Goal: Complete application form

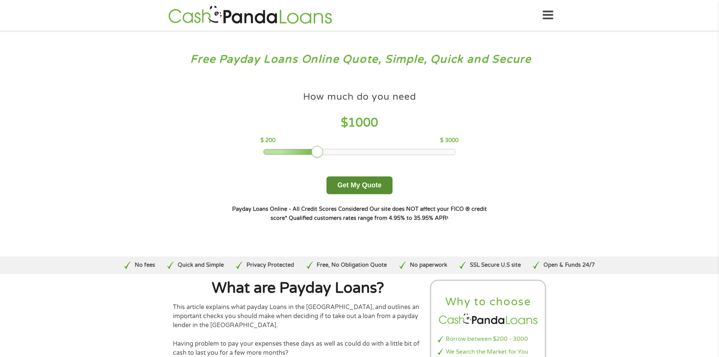
click at [360, 191] on button "Get My Quote" at bounding box center [360, 185] width 66 height 18
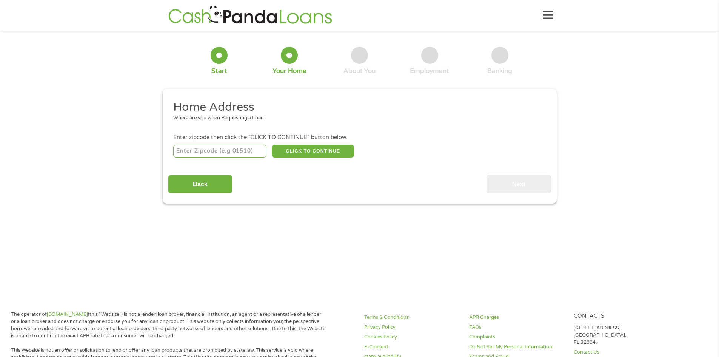
click at [219, 146] on input "number" at bounding box center [219, 151] width 93 height 13
type input "98229"
select select "[US_STATE]"
click at [316, 151] on button "CLICK TO CONTINUE" at bounding box center [313, 151] width 82 height 13
type input "98229"
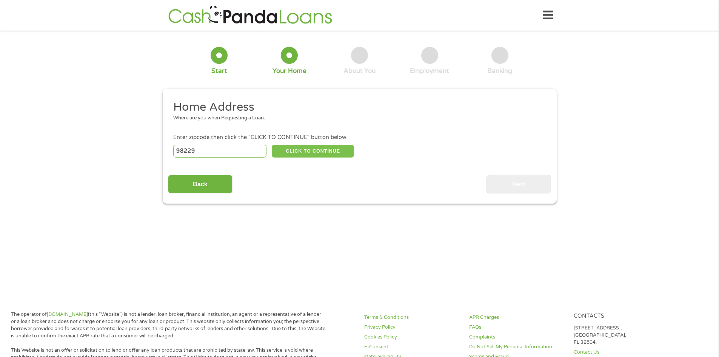
type input "Bellingham"
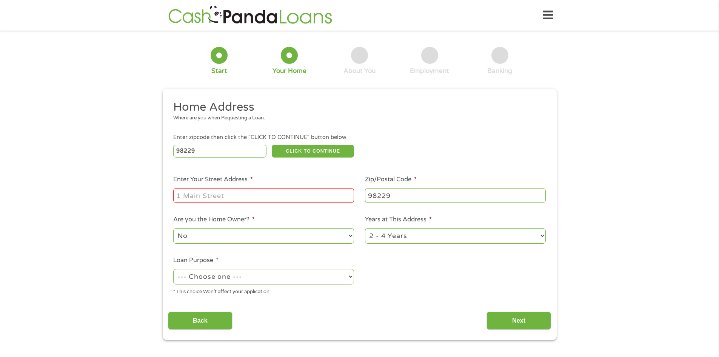
click at [237, 196] on input "Enter Your Street Address *" at bounding box center [263, 195] width 181 height 14
type input "[STREET_ADDRESS]"
click at [438, 241] on select "1 Year or less 1 - 2 Years 2 - 4 Years Over 4 Years" at bounding box center [455, 235] width 181 height 15
select select "60months"
click at [365, 228] on select "1 Year or less 1 - 2 Years 2 - 4 Years Over 4 Years" at bounding box center [455, 235] width 181 height 15
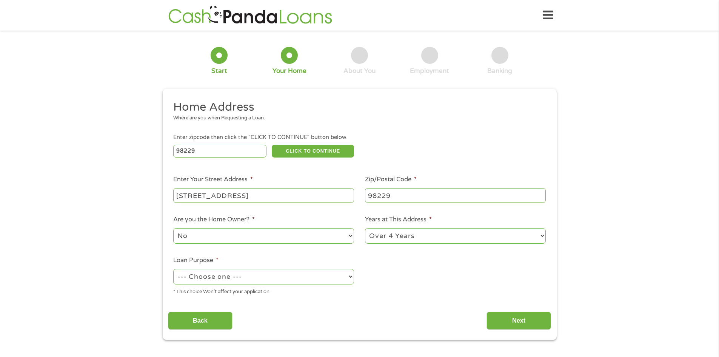
click at [212, 277] on select "--- Choose one --- Pay Bills Debt Consolidation Home Improvement Major Purchase…" at bounding box center [263, 276] width 181 height 15
select select "shorttermcash"
click at [173, 269] on select "--- Choose one --- Pay Bills Debt Consolidation Home Improvement Major Purchase…" at bounding box center [263, 276] width 181 height 15
drag, startPoint x: 536, startPoint y: 319, endPoint x: 531, endPoint y: 320, distance: 4.2
click at [535, 319] on input "Next" at bounding box center [519, 321] width 65 height 19
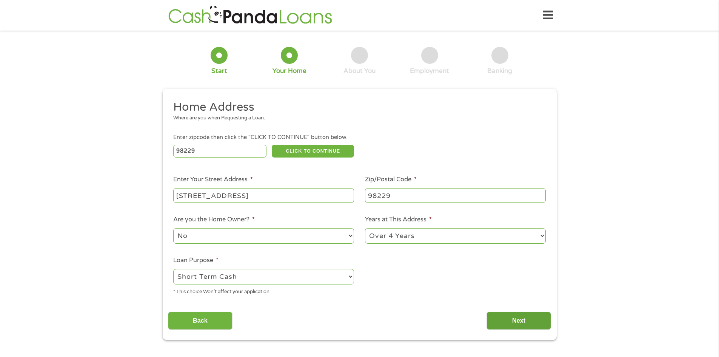
scroll to position [3, 3]
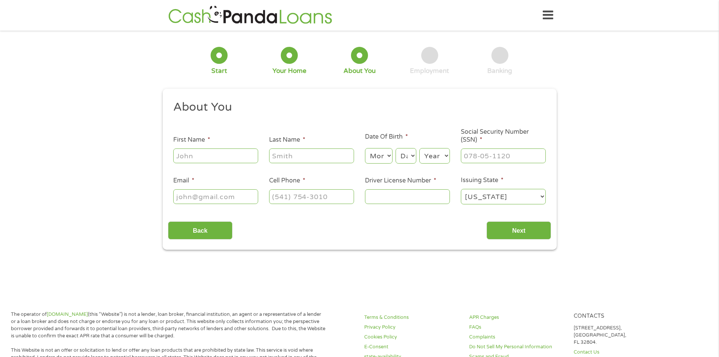
click at [199, 159] on input "First Name *" at bounding box center [215, 155] width 85 height 14
type input "[PERSON_NAME]"
type input "Ness"
type input "[EMAIL_ADDRESS][DOMAIN_NAME]"
type input "[PHONE_NUMBER]"
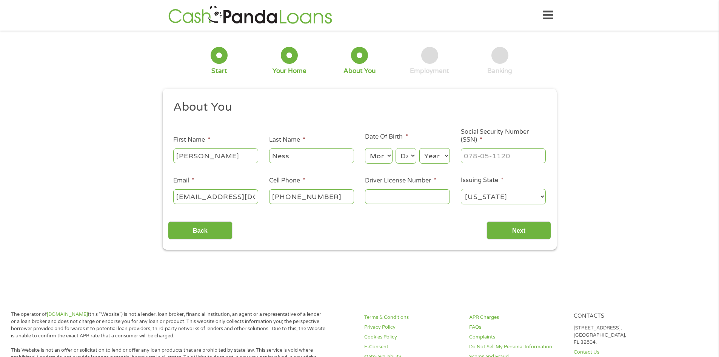
click at [388, 154] on select "Month 1 2 3 4 5 6 7 8 9 10 11 12" at bounding box center [379, 155] width 28 height 15
click at [365, 148] on select "Month 1 2 3 4 5 6 7 8 9 10 11 12" at bounding box center [379, 155] width 28 height 15
click at [381, 162] on select "Month 1 2 3 4 5 6 7 8 9 10 11 12" at bounding box center [379, 155] width 28 height 15
select select "5"
click at [365, 148] on select "Month 1 2 3 4 5 6 7 8 9 10 11 12" at bounding box center [379, 155] width 28 height 15
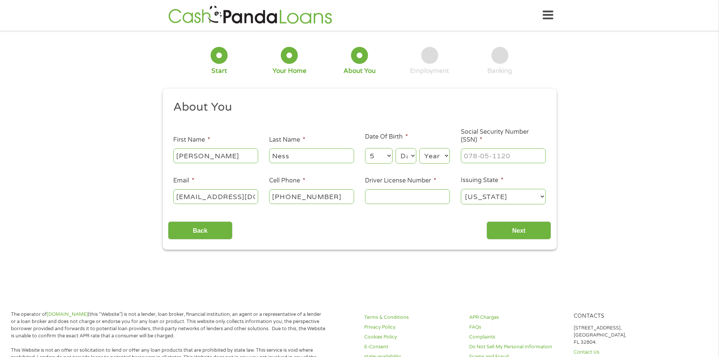
click at [408, 162] on select "Day 1 2 3 4 5 6 7 8 9 10 11 12 13 14 15 16 17 18 19 20 21 22 23 24 25 26 27 28 …" at bounding box center [406, 155] width 20 height 15
select select "2"
click at [396, 148] on select "Day 1 2 3 4 5 6 7 8 9 10 11 12 13 14 15 16 17 18 19 20 21 22 23 24 25 26 27 28 …" at bounding box center [406, 155] width 20 height 15
click at [423, 158] on select "Year [DATE] 2006 2005 2004 2003 2002 2001 2000 1999 1998 1997 1996 1995 1994 19…" at bounding box center [435, 155] width 31 height 15
select select "1997"
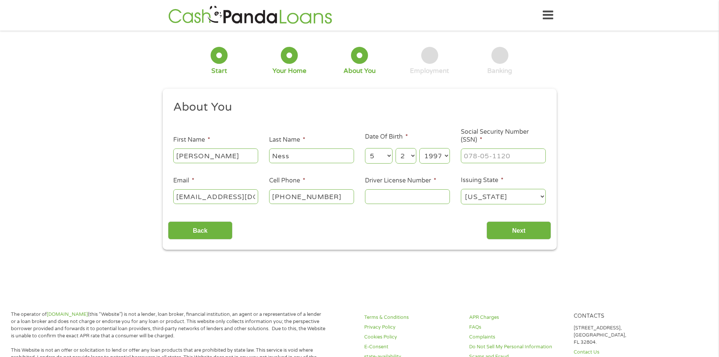
click at [420, 148] on select "Year [DATE] 2006 2005 2004 2003 2002 2001 2000 1999 1998 1997 1996 1995 1994 19…" at bounding box center [435, 155] width 31 height 15
click at [471, 156] on input "___-__-____" at bounding box center [503, 155] width 85 height 14
type input "600-69-3370"
click at [381, 201] on input "Driver License Number *" at bounding box center [407, 196] width 85 height 14
type input "WDL479TF73SB"
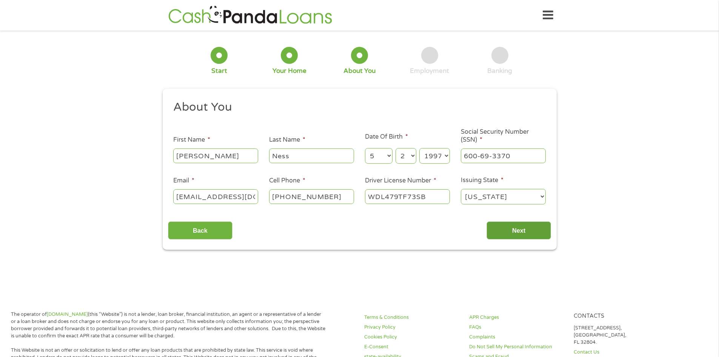
click at [508, 223] on input "Next" at bounding box center [519, 230] width 65 height 19
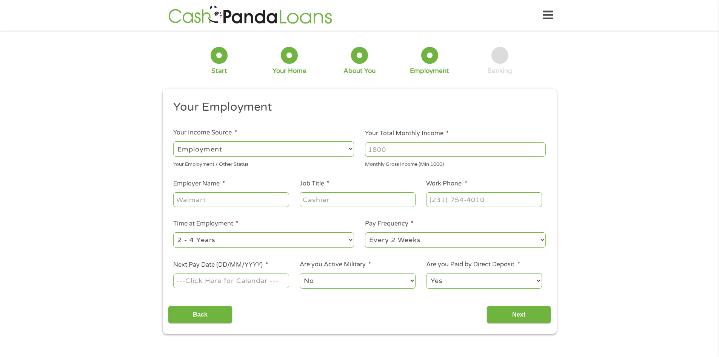
click at [230, 200] on input "Employer Name *" at bounding box center [231, 199] width 116 height 14
click at [398, 150] on input "Your Total Monthly Income *" at bounding box center [455, 149] width 181 height 14
type input "2000"
click at [445, 199] on input "(___) ___-____" at bounding box center [484, 199] width 116 height 14
type input "[PHONE_NUMBER]"
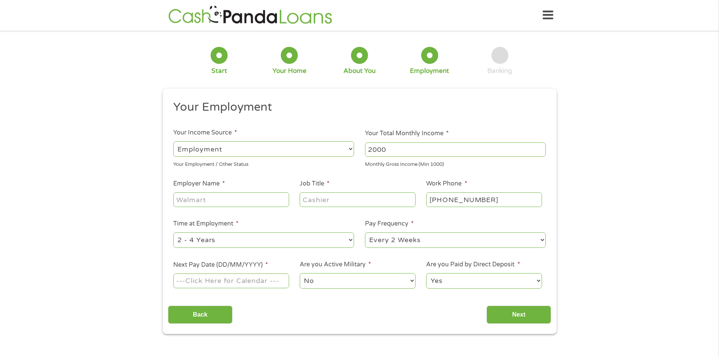
click at [200, 200] on input "Employer Name *" at bounding box center [231, 199] width 116 height 14
type input "[PERSON_NAME] [PERSON_NAME]"
click at [316, 198] on input "Job Title *" at bounding box center [358, 199] width 116 height 14
type input "e commerce"
click at [236, 238] on select "--- Choose one --- 1 Year or less 1 - 2 Years 2 - 4 Years Over 4 Years" at bounding box center [263, 239] width 181 height 15
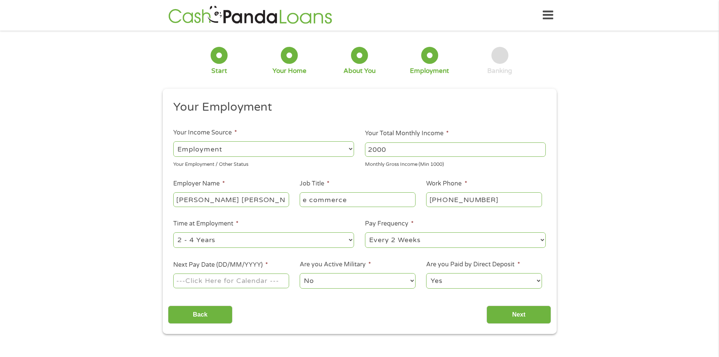
select select "60months"
click at [173, 232] on select "--- Choose one --- 1 Year or less 1 - 2 Years 2 - 4 Years Over 4 Years" at bounding box center [263, 239] width 181 height 15
drag, startPoint x: 443, startPoint y: 281, endPoint x: 444, endPoint y: 287, distance: 5.7
click at [443, 281] on select "Yes No" at bounding box center [484, 280] width 116 height 15
click at [426, 273] on select "Yes No" at bounding box center [484, 280] width 116 height 15
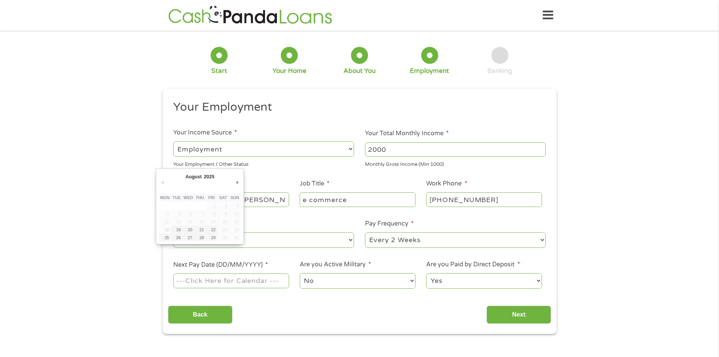
click at [212, 284] on input "Next Pay Date (DD/MM/YYYY) *" at bounding box center [231, 280] width 116 height 14
type input "[DATE]"
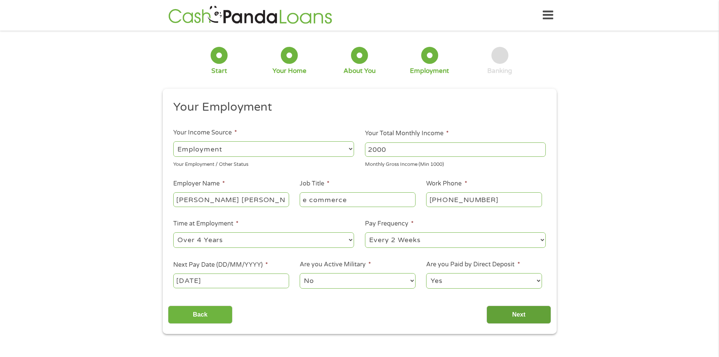
click at [526, 318] on input "Next" at bounding box center [519, 315] width 65 height 19
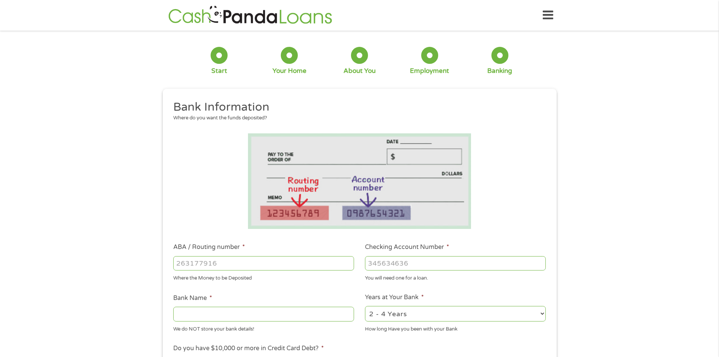
click at [250, 265] on input "ABA / Routing number *" at bounding box center [263, 263] width 181 height 14
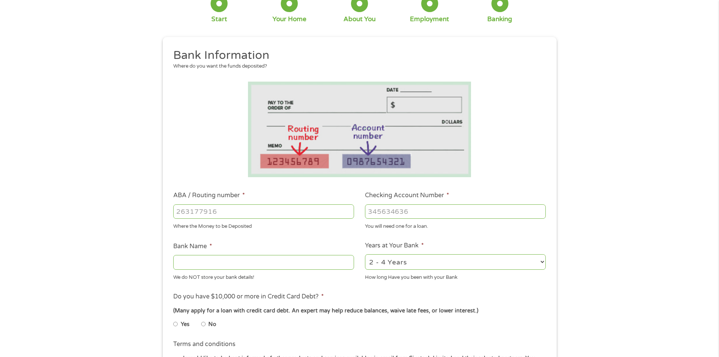
scroll to position [76, 0]
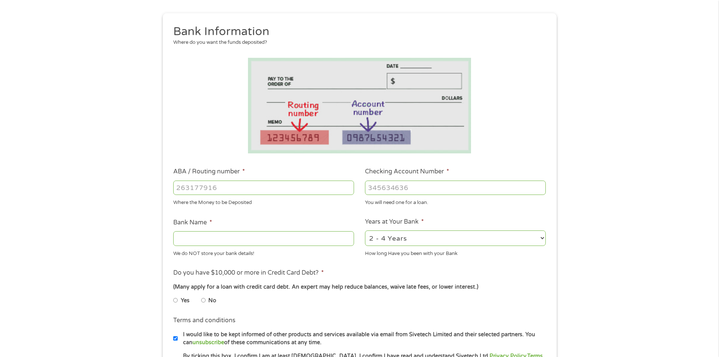
click at [386, 241] on select "2 - 4 Years 6 - 12 Months 1 - 2 Years Over 4 Years" at bounding box center [455, 237] width 181 height 15
click at [365, 230] on select "2 - 4 Years 6 - 12 Months 1 - 2 Years Over 4 Years" at bounding box center [455, 237] width 181 height 15
click at [199, 236] on input "Bank Name *" at bounding box center [263, 238] width 181 height 14
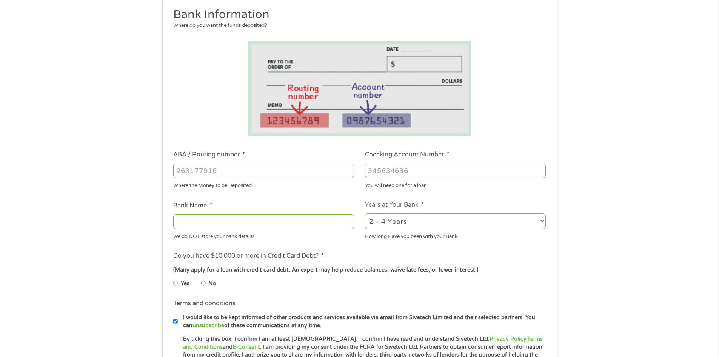
scroll to position [151, 0]
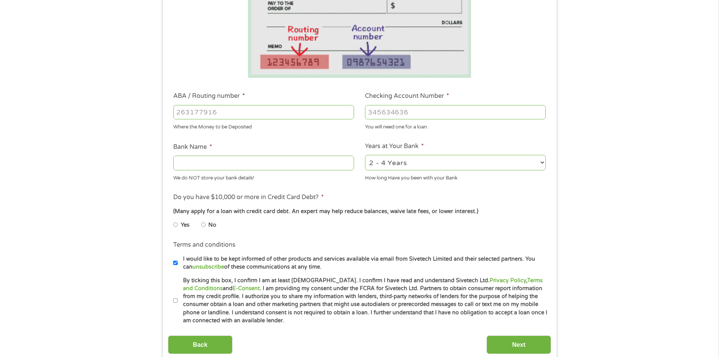
click at [203, 225] on input "No" at bounding box center [203, 225] width 5 height 12
radio input "true"
click at [176, 301] on input "By ticking this box, I confirm I am at least [DEMOGRAPHIC_DATA]. I confirm I ha…" at bounding box center [175, 301] width 5 height 12
checkbox input "true"
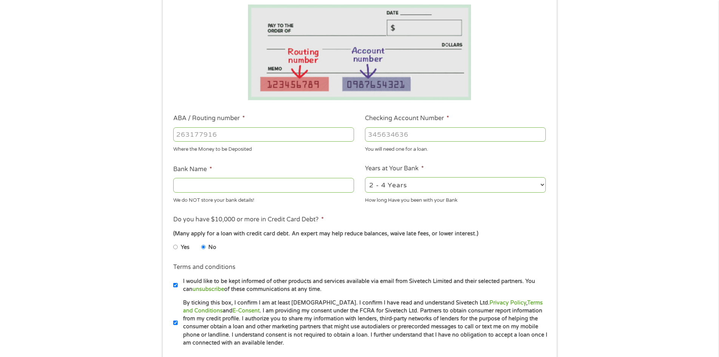
scroll to position [0, 0]
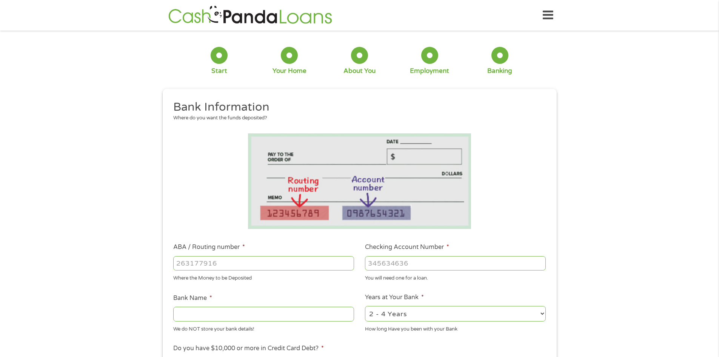
click at [220, 264] on input "ABA / Routing number *" at bounding box center [263, 263] width 181 height 14
type input "325180113"
type input "WHATCOM EDUCATIONAL C U"
type input "325180113"
click at [385, 264] on input "Checking Account Number *" at bounding box center [455, 263] width 181 height 14
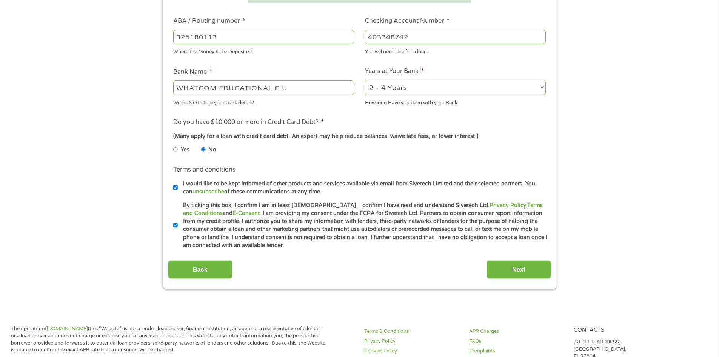
scroll to position [227, 0]
type input "403348742"
click at [515, 272] on input "Next" at bounding box center [519, 269] width 65 height 19
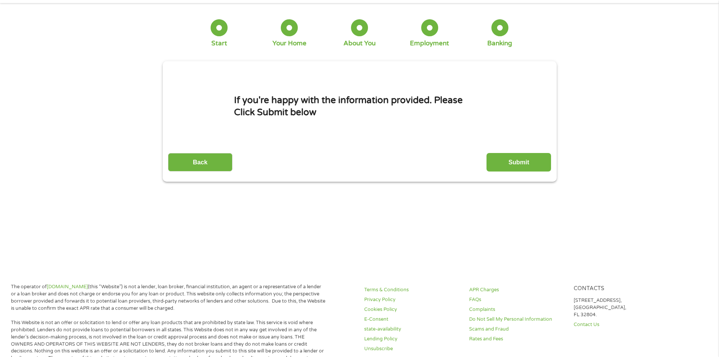
scroll to position [0, 0]
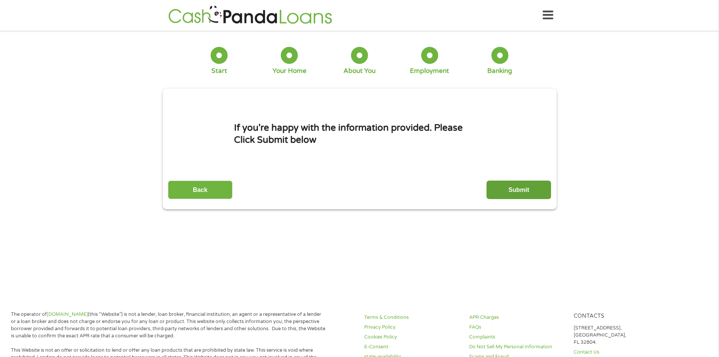
click at [513, 190] on input "Submit" at bounding box center [519, 190] width 65 height 19
